Goal: Find specific page/section: Find specific page/section

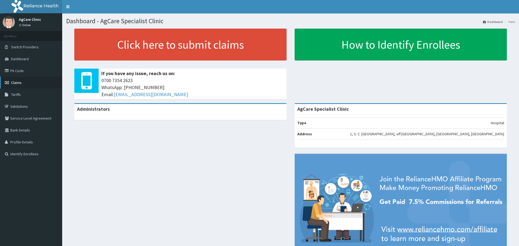
click at [16, 83] on span "Claims" at bounding box center [16, 82] width 11 height 5
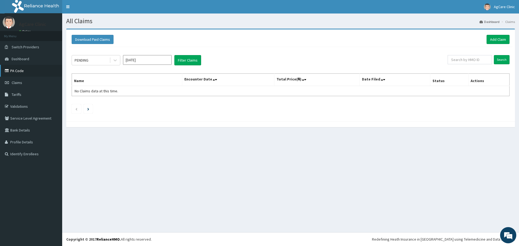
click at [17, 70] on link "PA Code" at bounding box center [31, 71] width 62 height 12
